Goal: Information Seeking & Learning: Learn about a topic

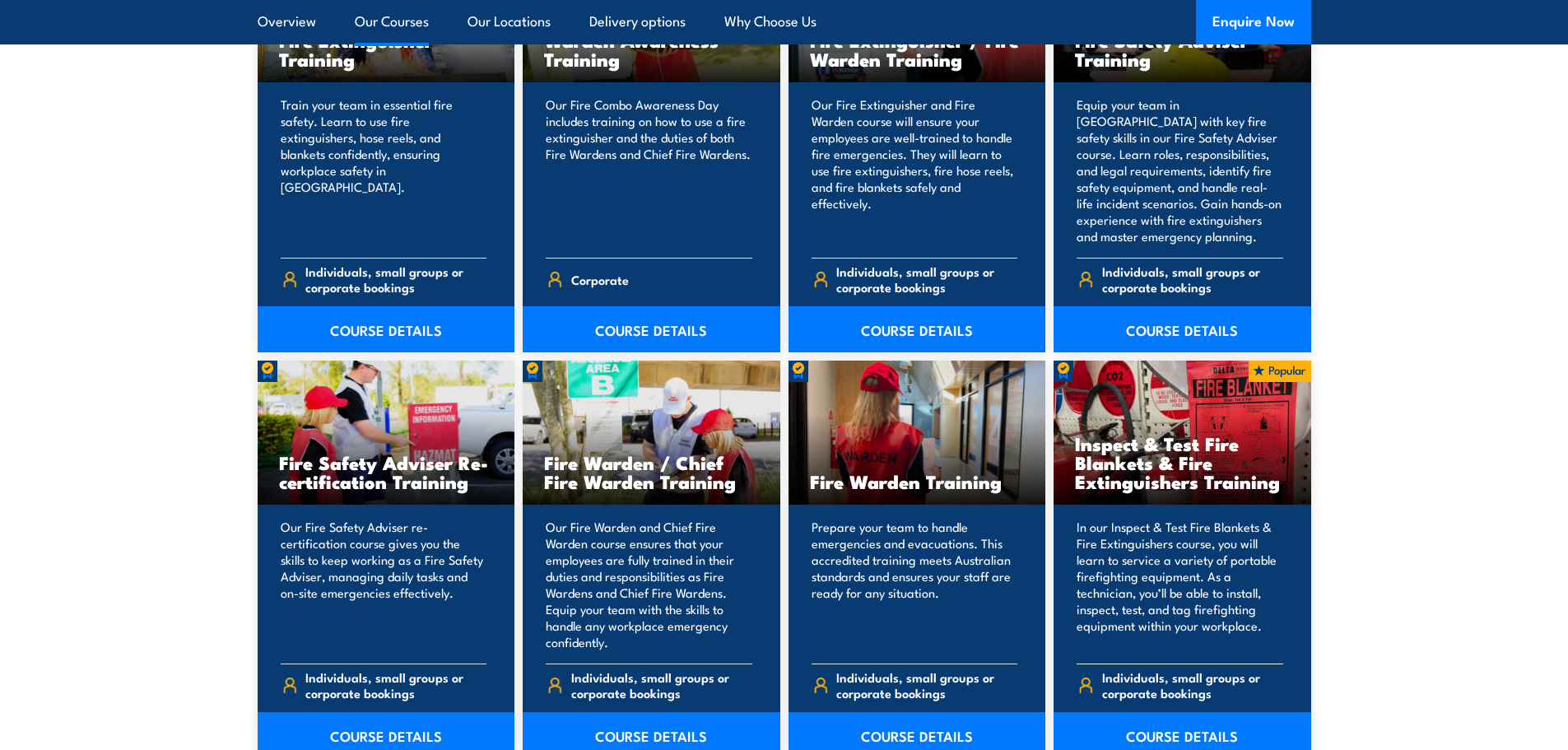
scroll to position [1811, 0]
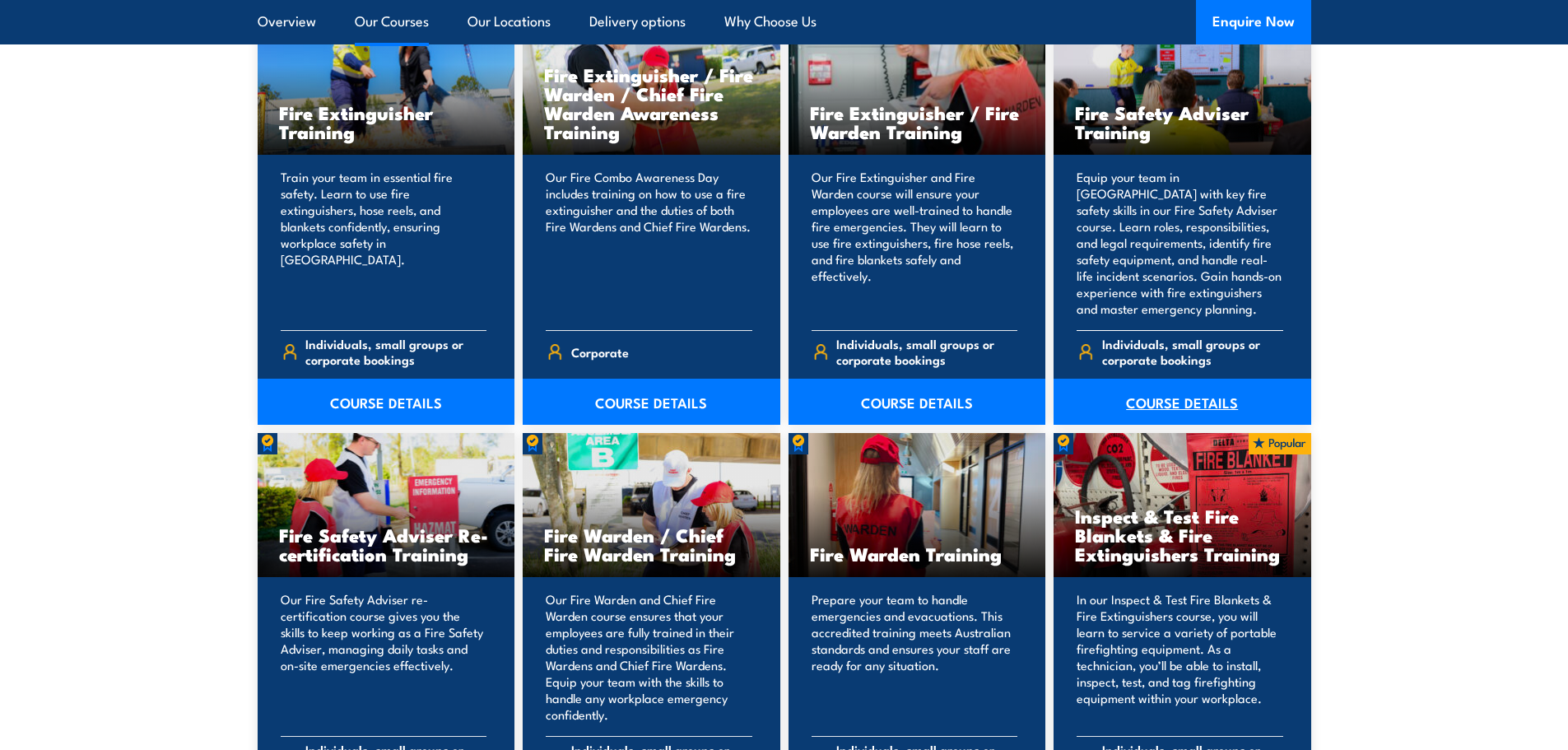
click at [1190, 405] on link "COURSE DETAILS" at bounding box center [1183, 401] width 258 height 47
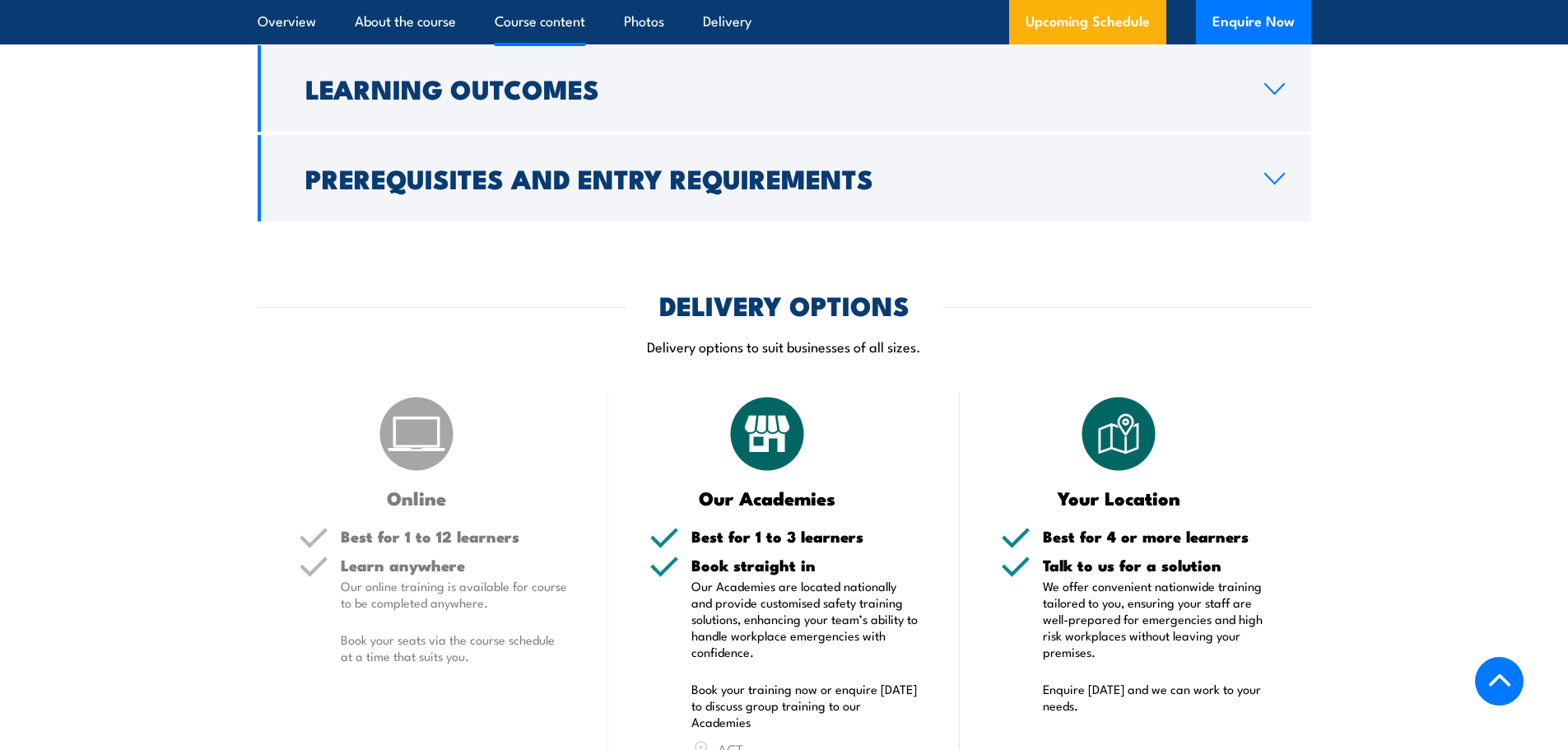
scroll to position [1977, 0]
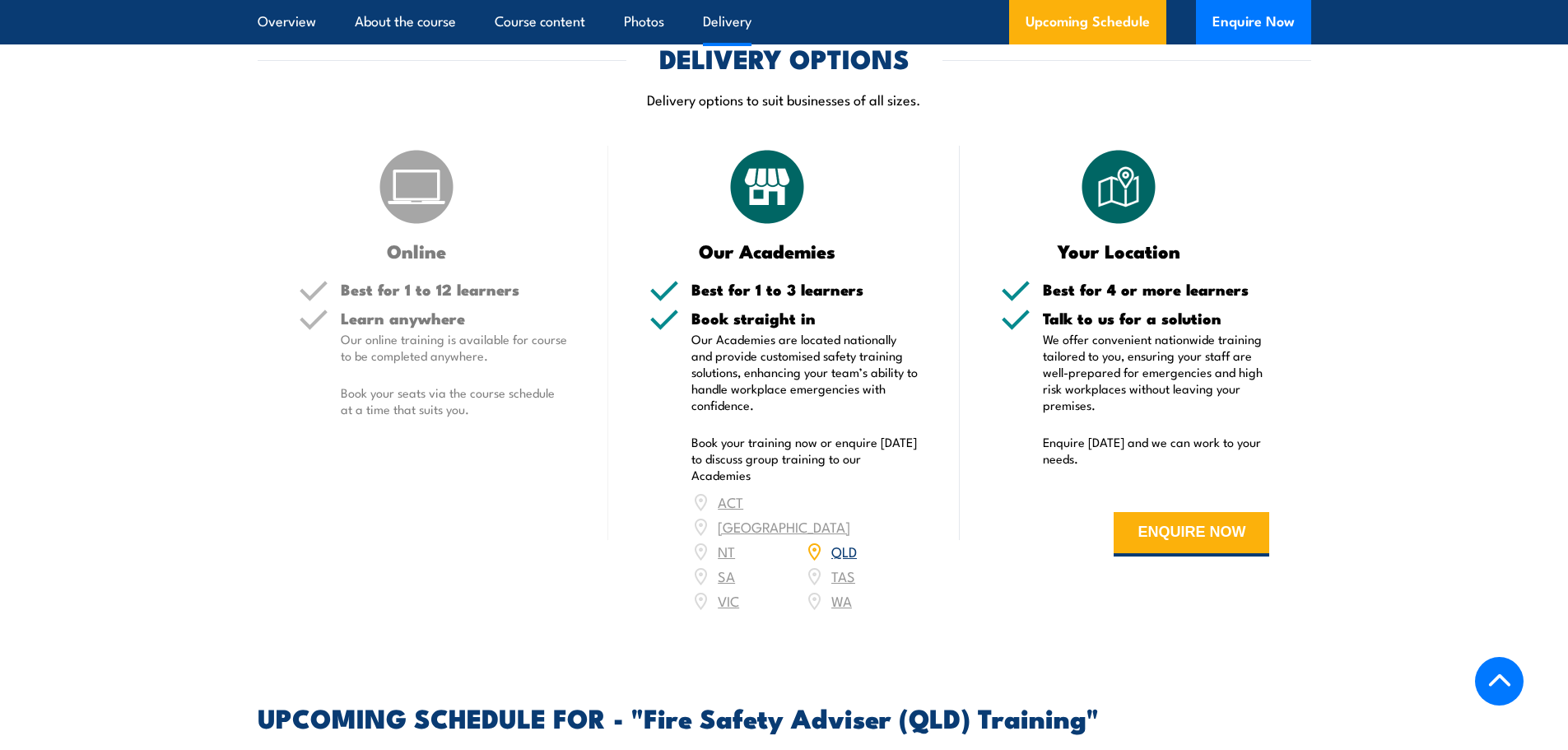
click at [470, 364] on p "Our online training is available for course to be completed anywhere." at bounding box center [454, 347] width 227 height 33
click at [836, 561] on link "QLD" at bounding box center [844, 551] width 26 height 20
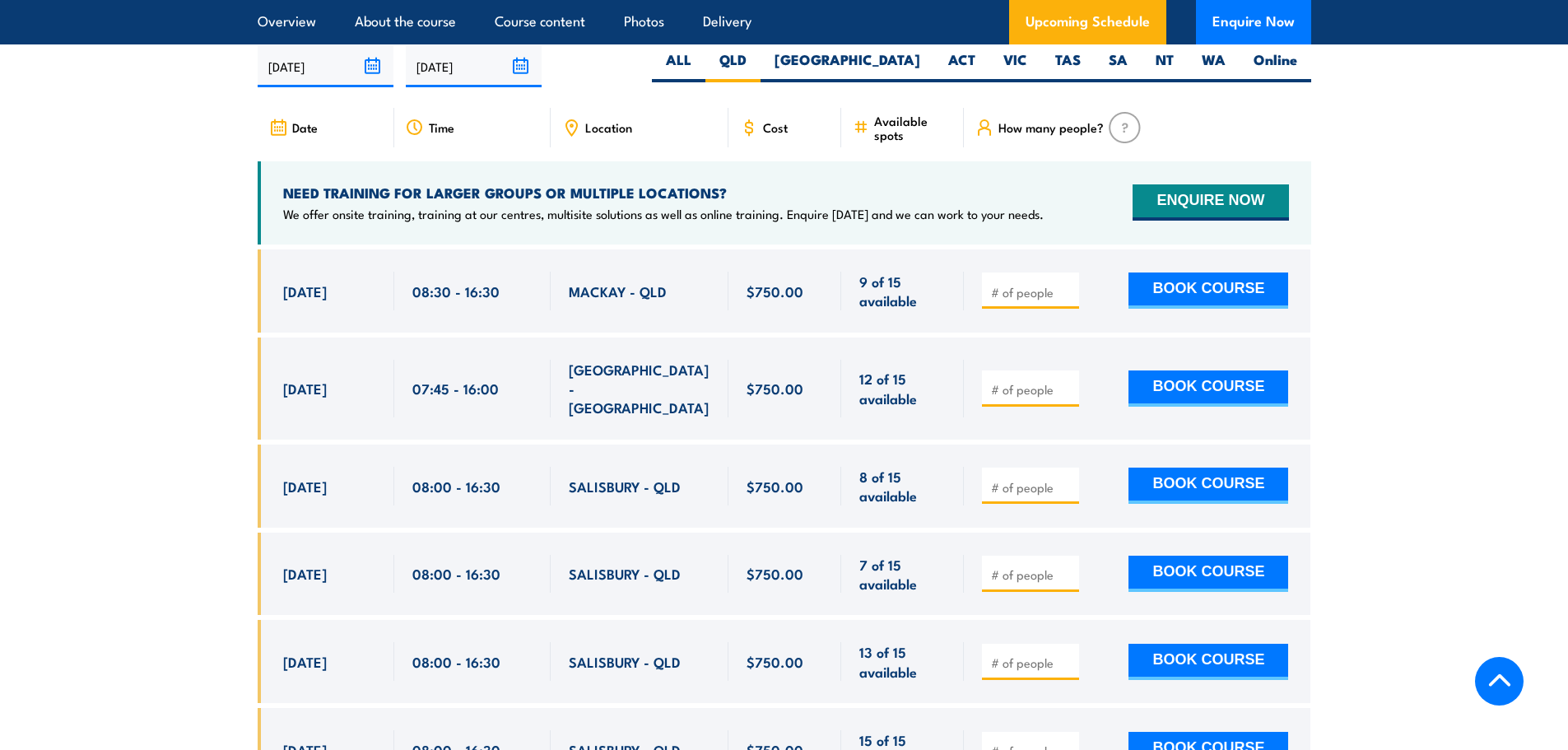
scroll to position [2694, 0]
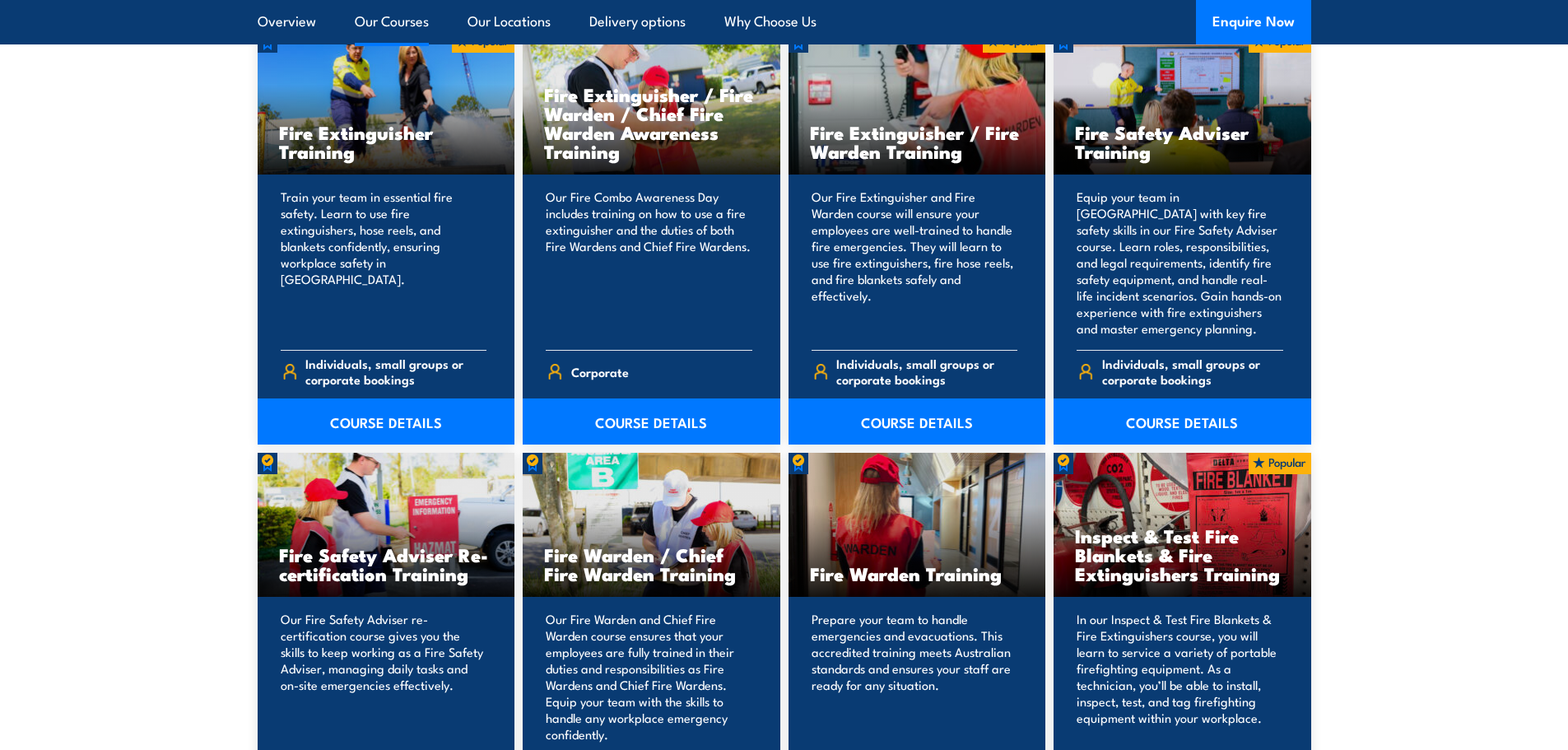
scroll to position [1811, 0]
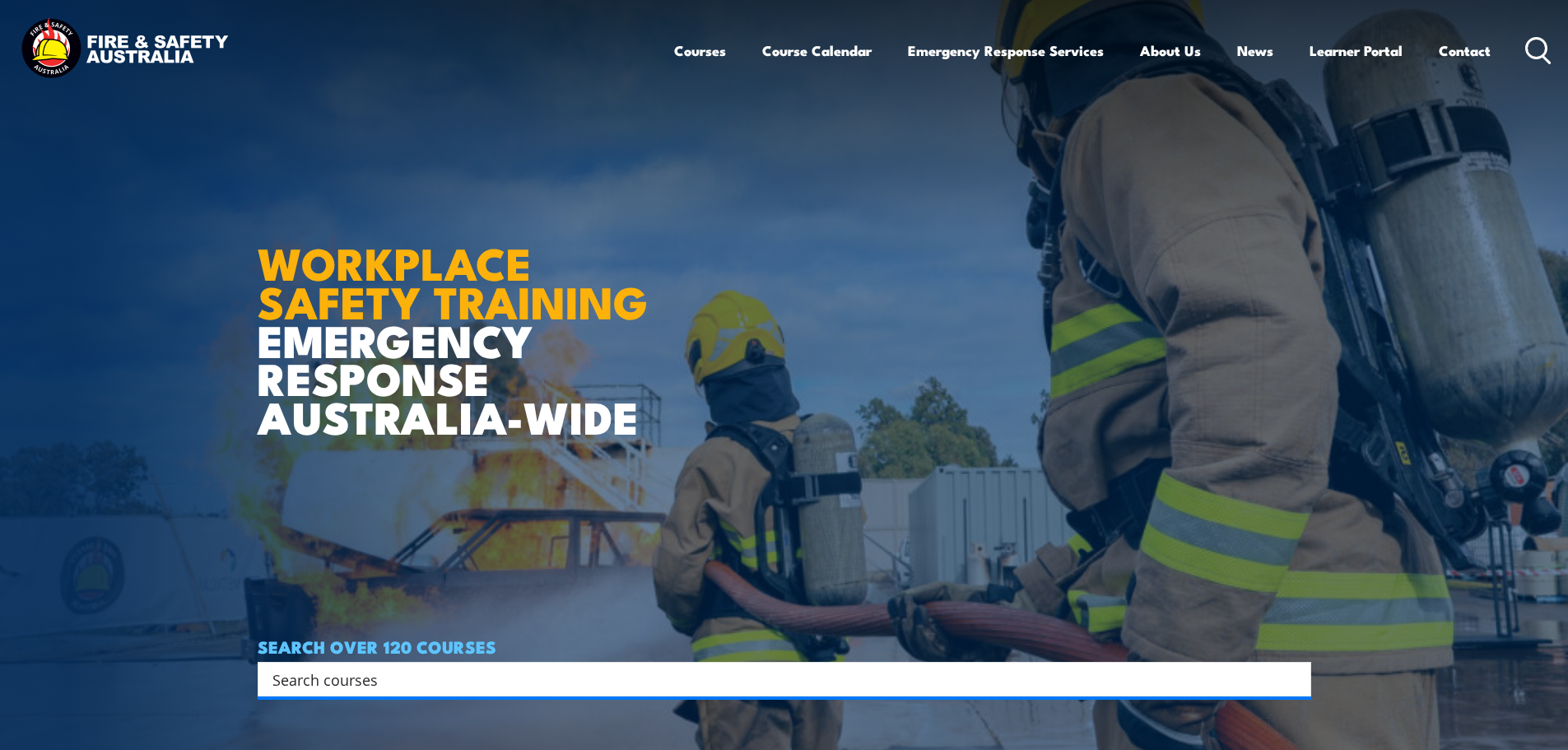
click at [349, 678] on input "Search input" at bounding box center [774, 679] width 1002 height 25
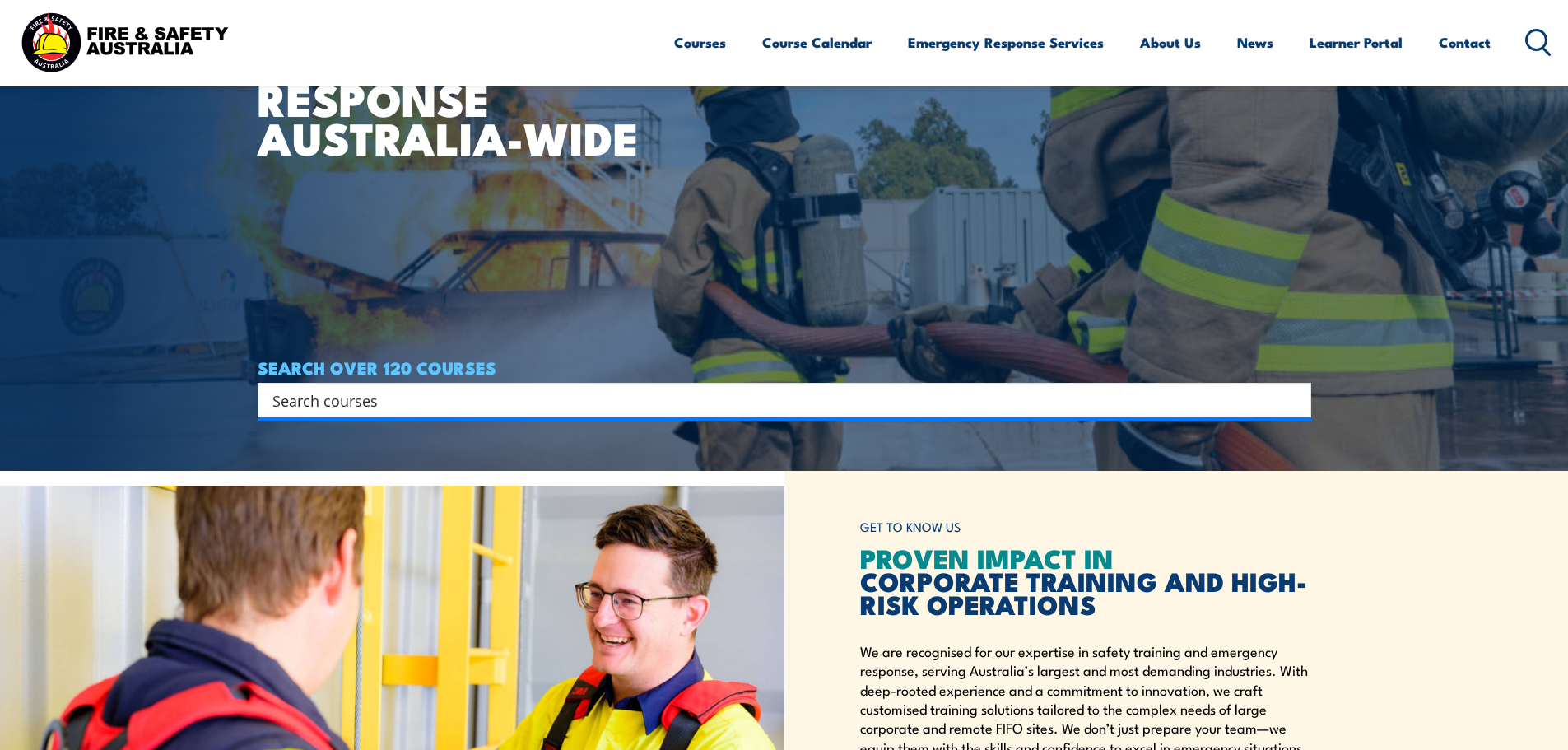
scroll to position [329, 0]
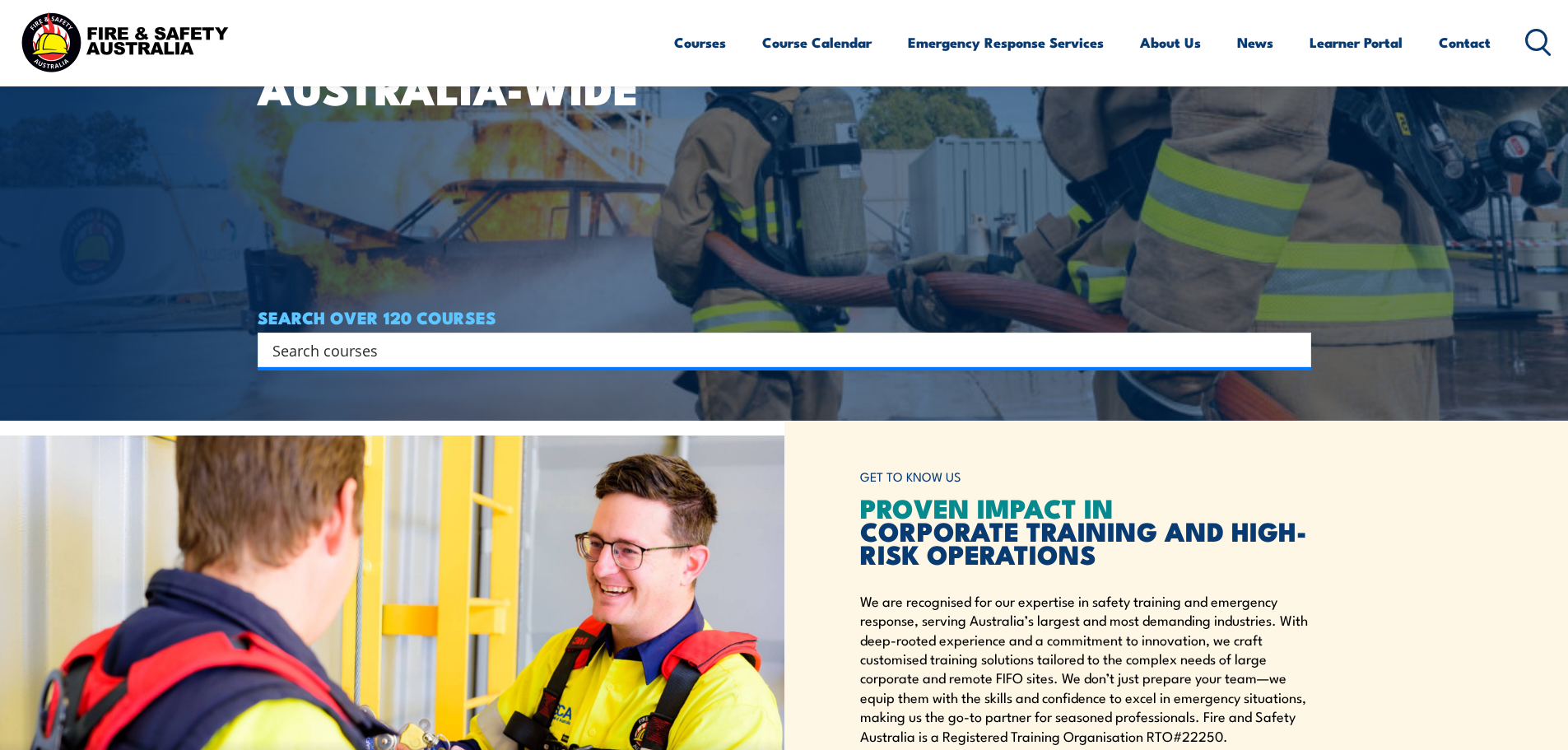
click at [1298, 509] on h2 "PROVEN IMPACT IN CORPORATE TRAINING AND HIGH-RISK OPERATIONS" at bounding box center [1085, 530] width 451 height 69
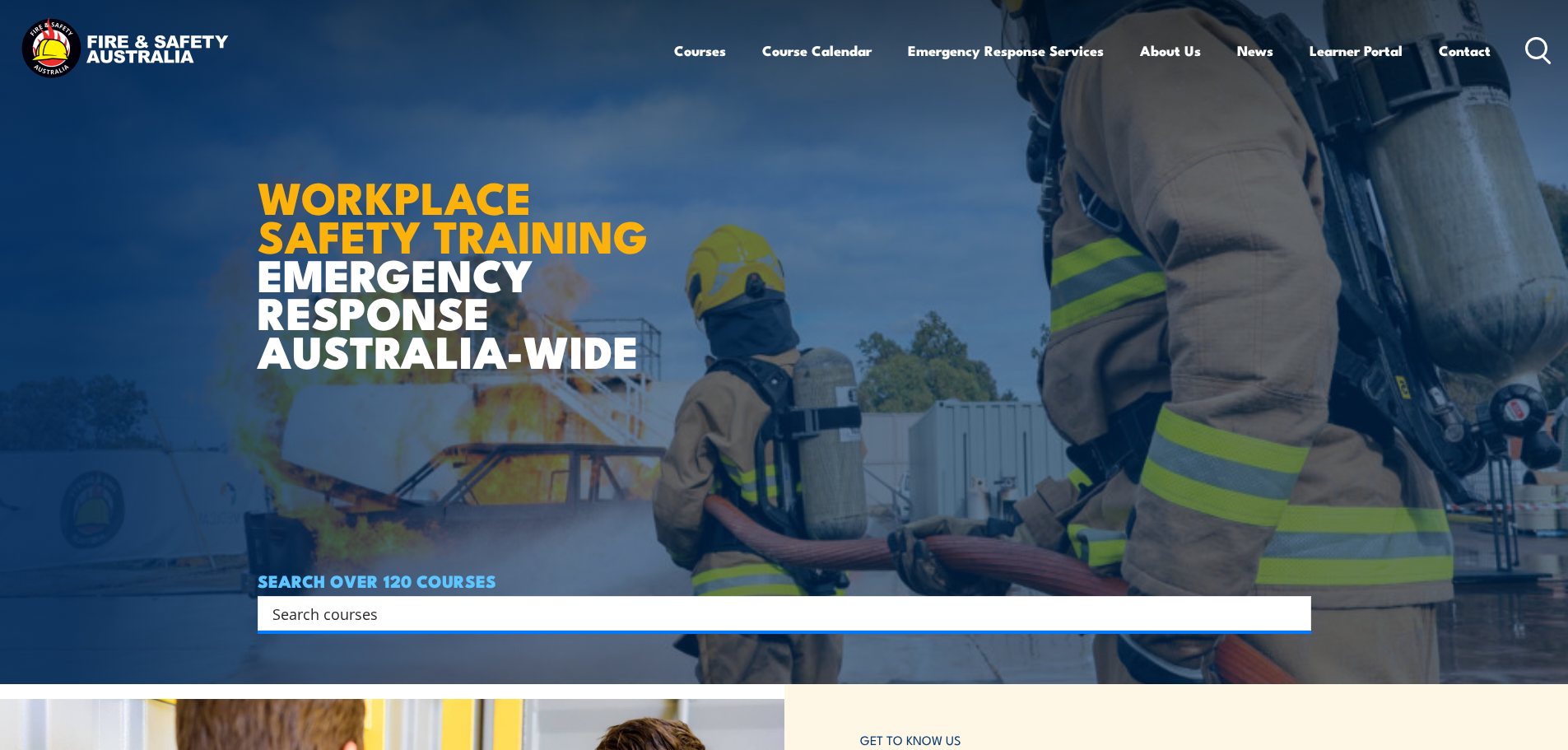
scroll to position [0, 0]
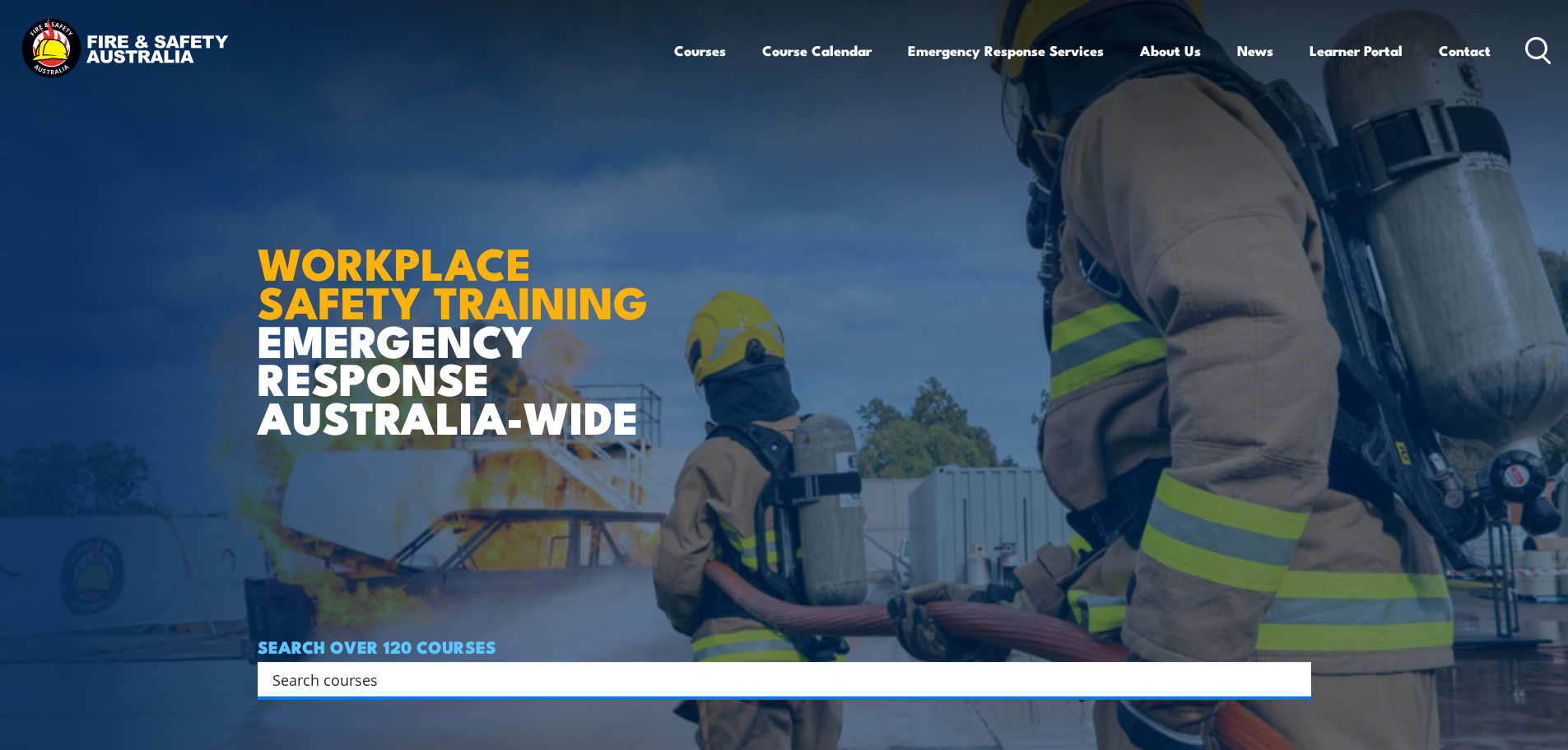
click at [559, 666] on div "Search" at bounding box center [784, 679] width 1054 height 35
click at [547, 682] on input "Search input" at bounding box center [774, 679] width 1002 height 25
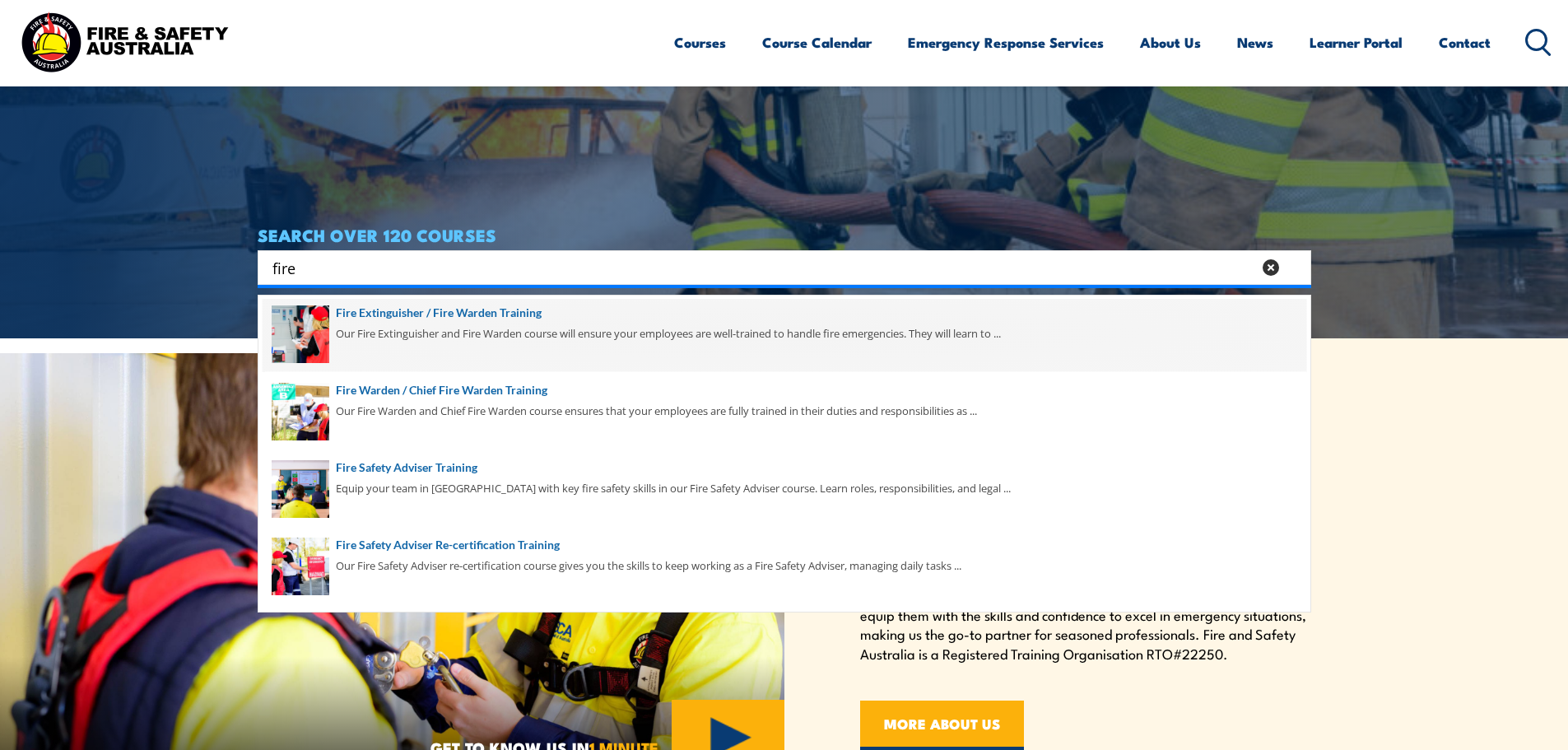
scroll to position [82, 0]
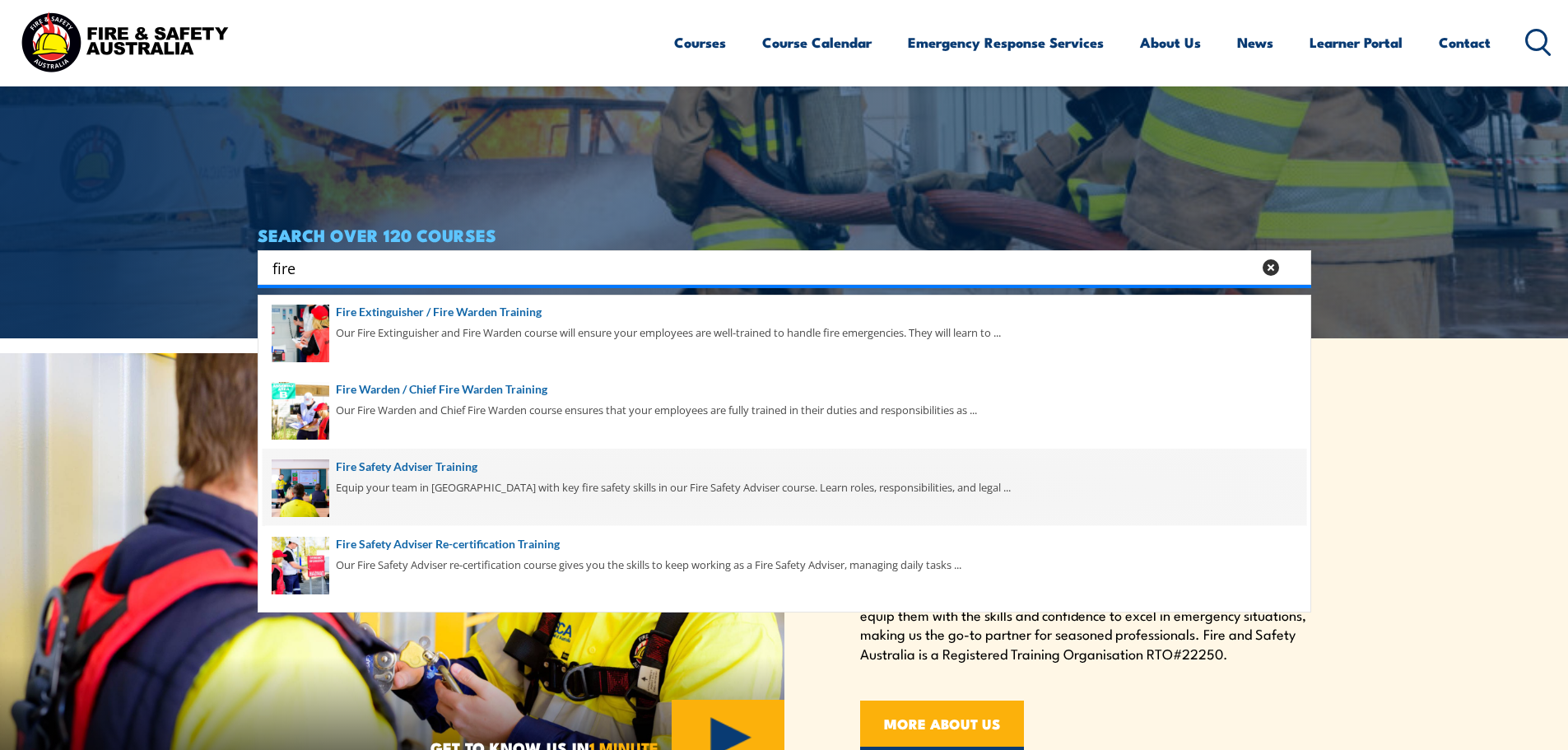
type input "fire"
click at [467, 462] on span at bounding box center [784, 487] width 1044 height 77
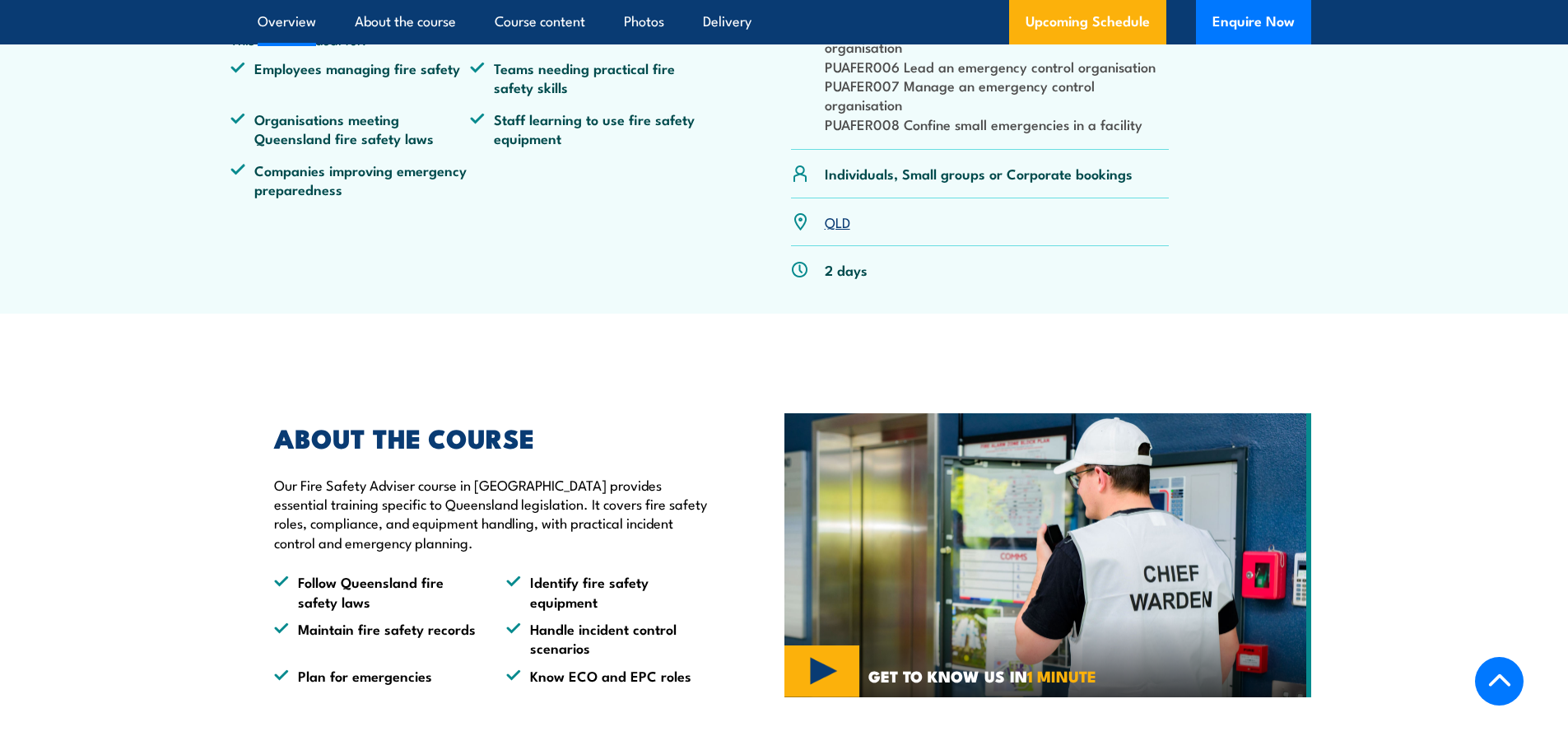
scroll to position [906, 0]
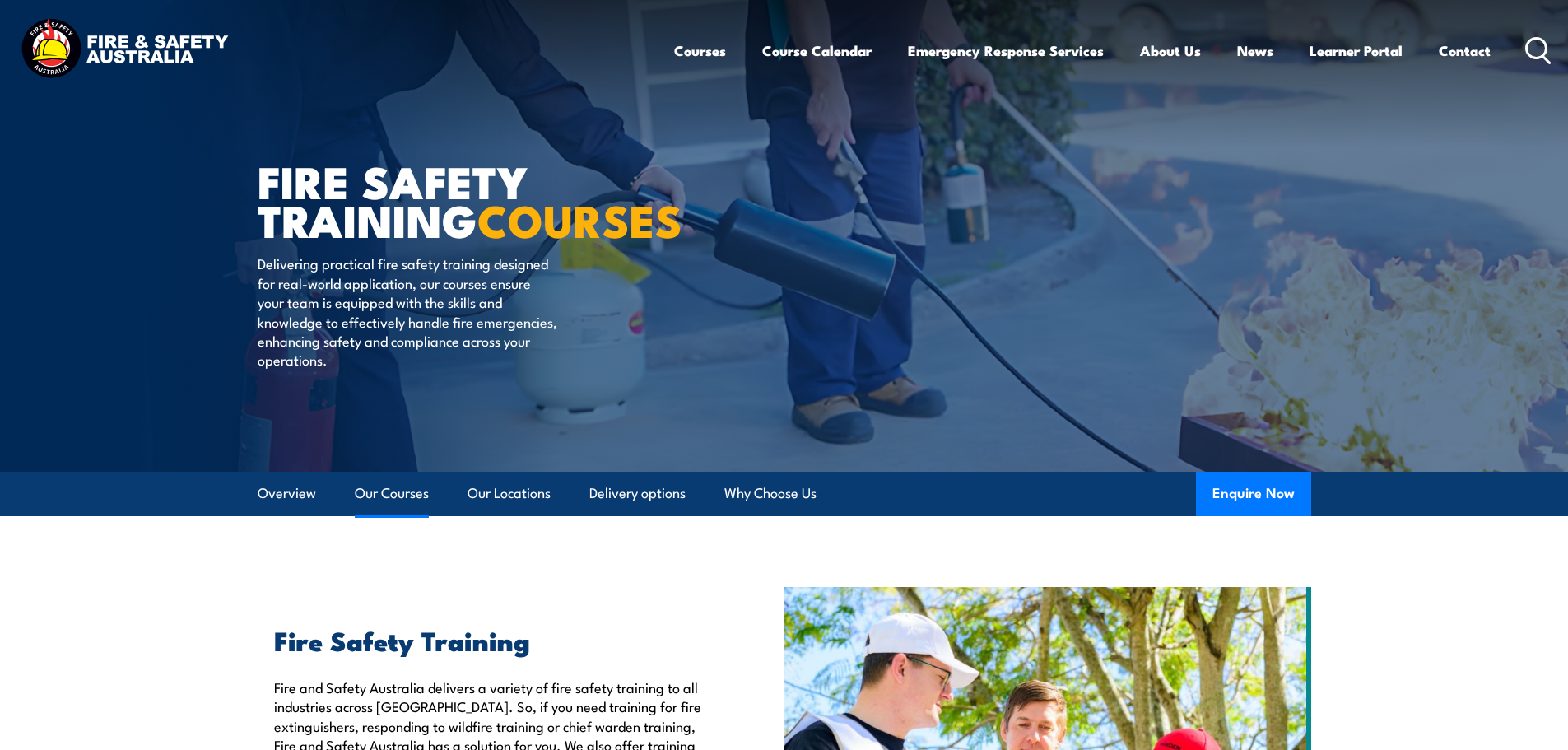
click at [396, 495] on link "Our Courses" at bounding box center [391, 493] width 74 height 44
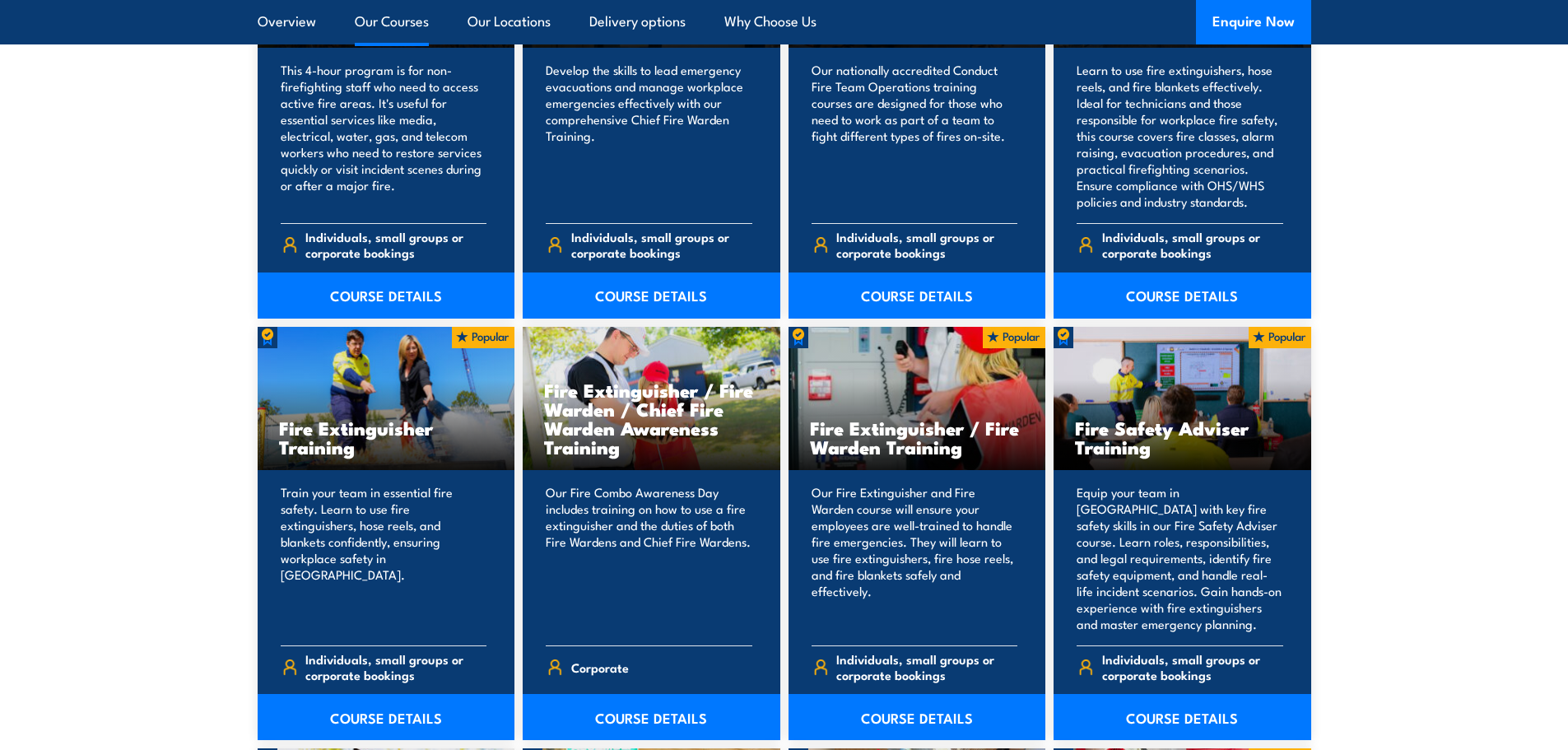
scroll to position [1578, 0]
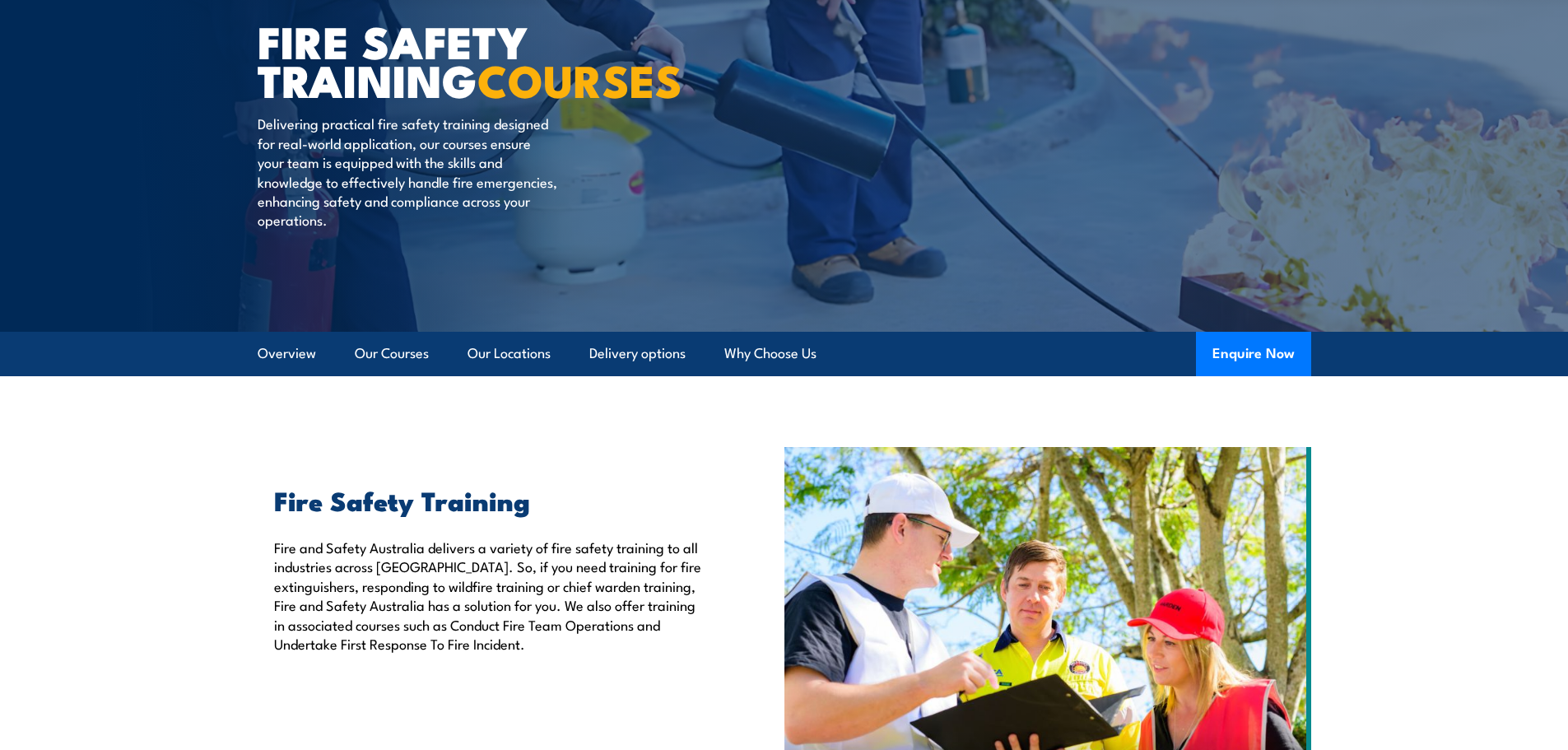
scroll to position [98, 0]
